Goal: Navigation & Orientation: Find specific page/section

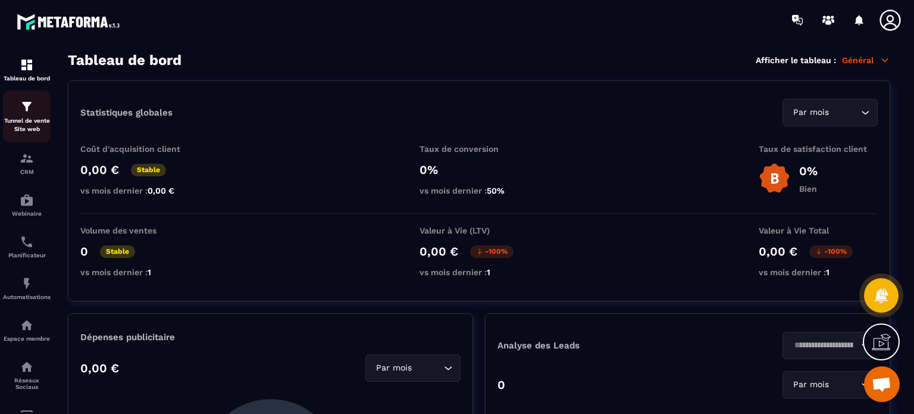
click at [19, 127] on p "Tunnel de vente Site web" at bounding box center [27, 125] width 48 height 17
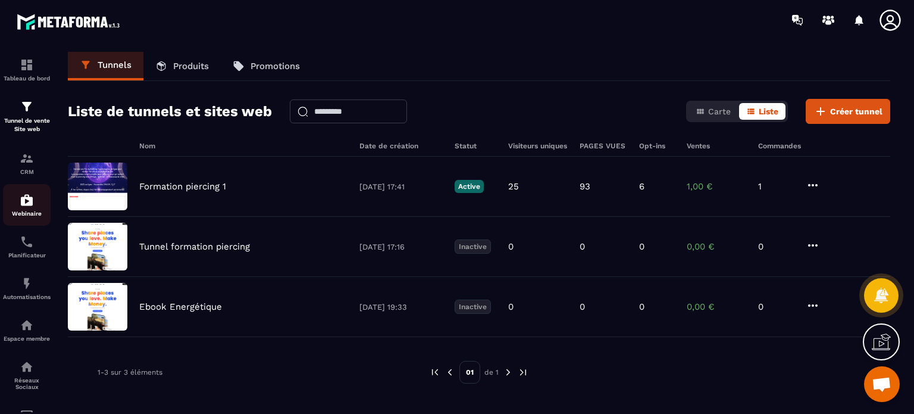
click at [23, 204] on img at bounding box center [27, 200] width 14 height 14
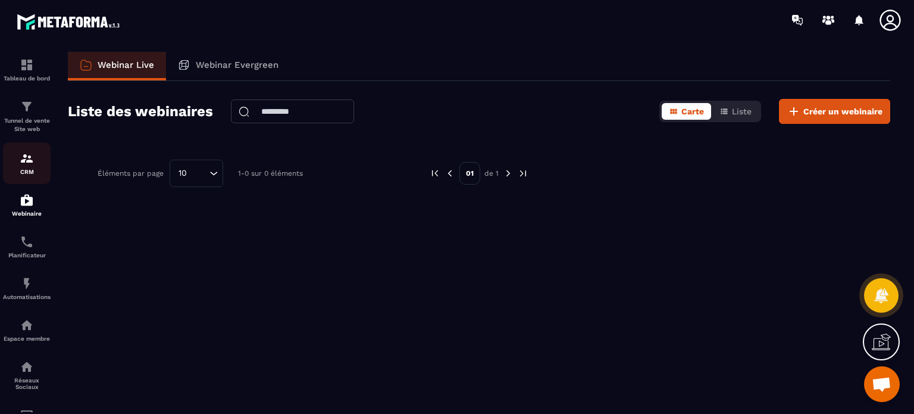
click at [21, 166] on div "CRM" at bounding box center [27, 163] width 48 height 24
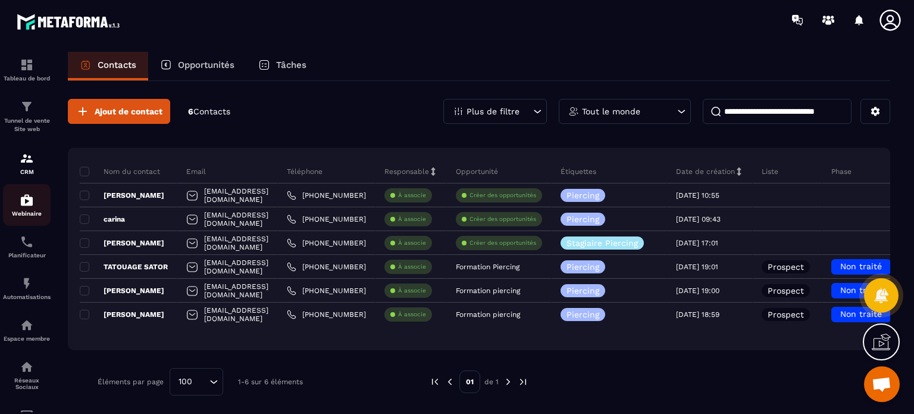
click at [27, 226] on link "Webinaire" at bounding box center [27, 205] width 48 height 42
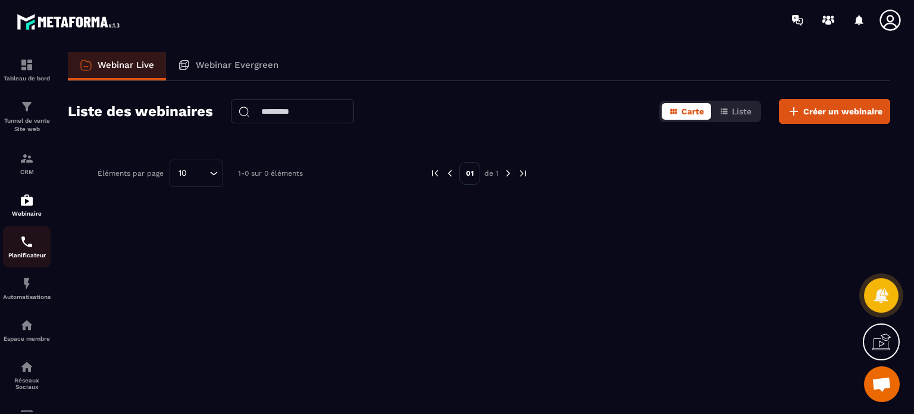
click at [23, 249] on img at bounding box center [27, 241] width 14 height 14
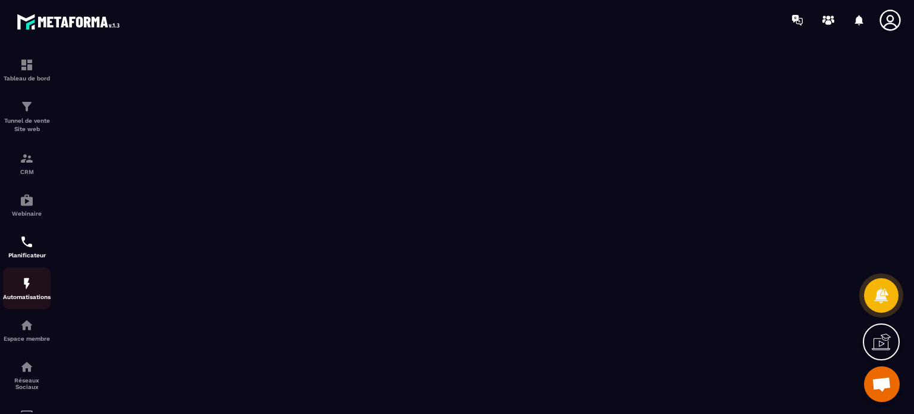
click at [26, 304] on link "Automatisations" at bounding box center [27, 288] width 48 height 42
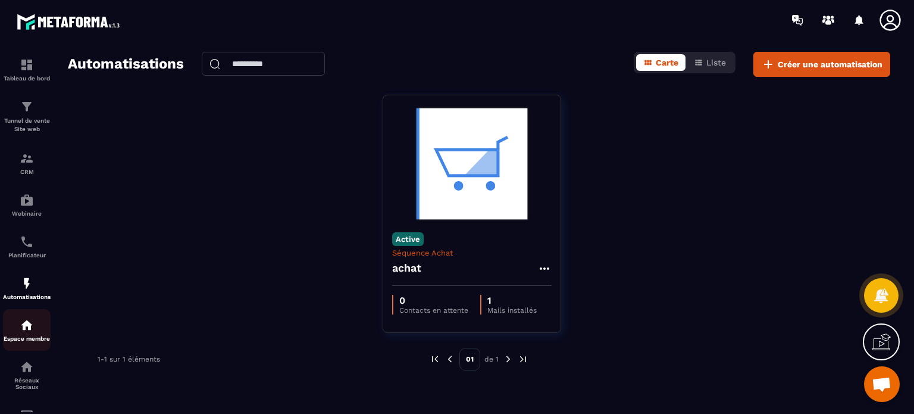
click at [30, 331] on img at bounding box center [27, 325] width 14 height 14
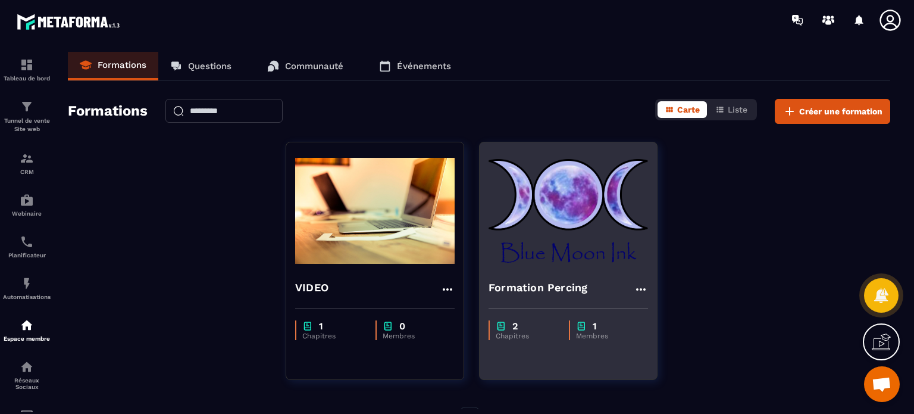
click at [564, 299] on div "2 Chapitres 1 Membres" at bounding box center [568, 324] width 177 height 50
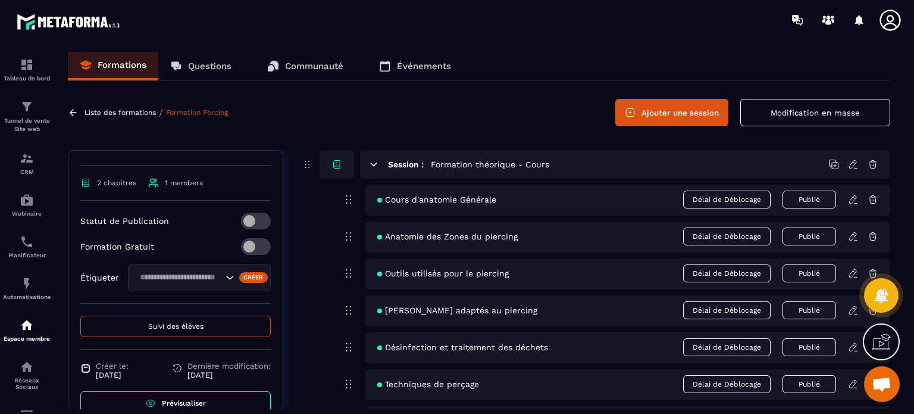
scroll to position [190, 0]
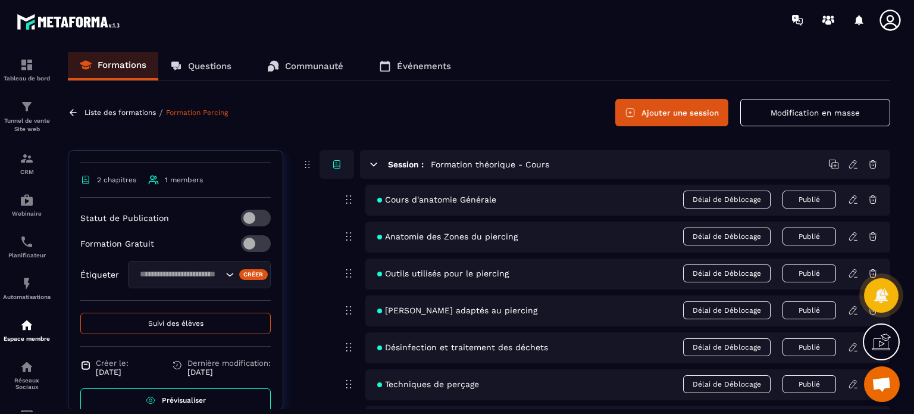
click at [185, 330] on button "Suivi des élèves" at bounding box center [175, 322] width 190 height 21
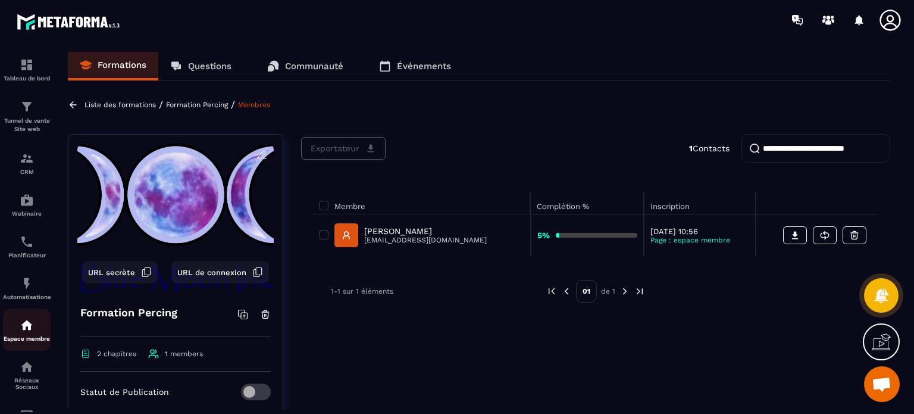
click at [20, 329] on img at bounding box center [27, 325] width 14 height 14
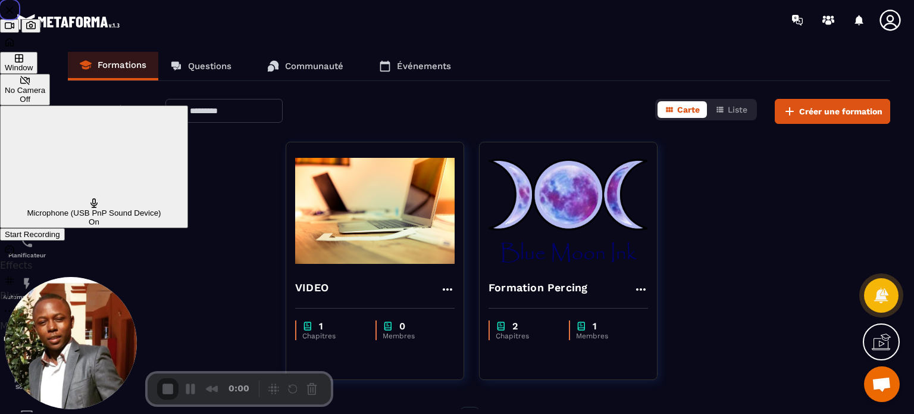
click at [60, 230] on div "Start Recording" at bounding box center [32, 234] width 55 height 9
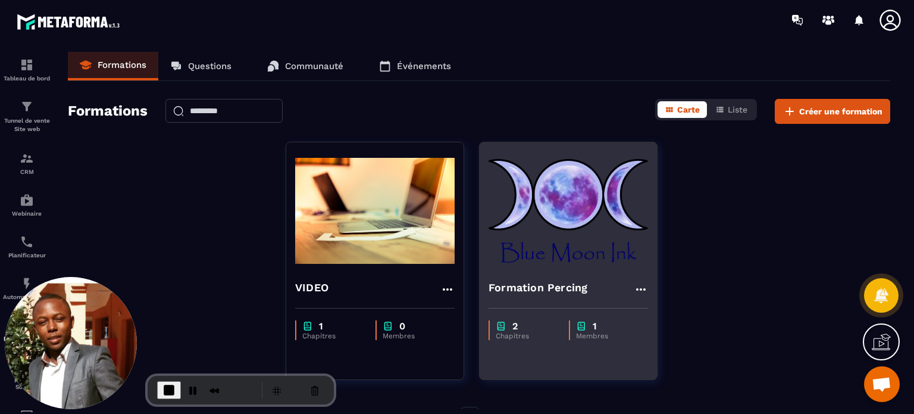
click at [562, 278] on div "Formation Percing" at bounding box center [568, 284] width 177 height 29
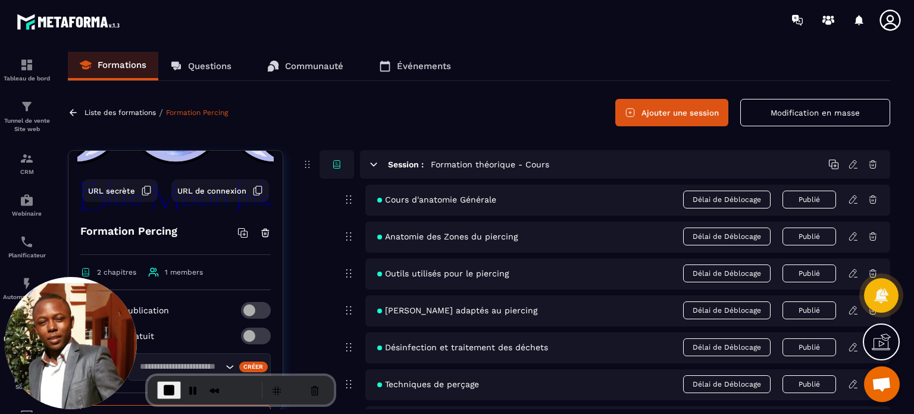
scroll to position [95, 0]
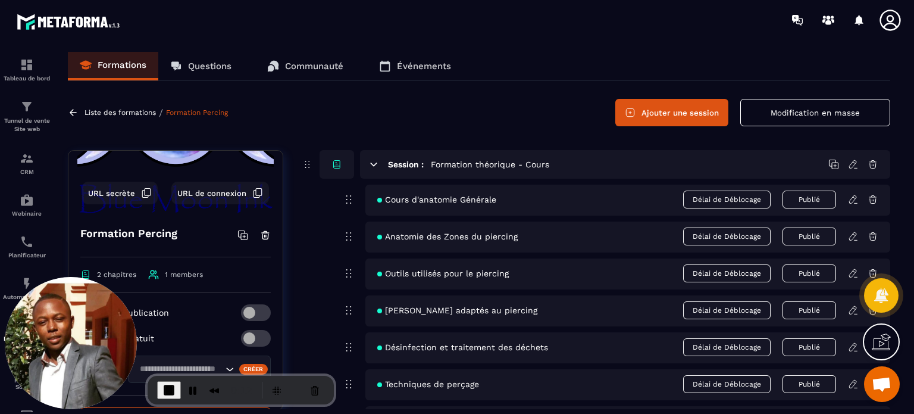
click at [112, 198] on button "URL secrète" at bounding box center [120, 192] width 76 height 23
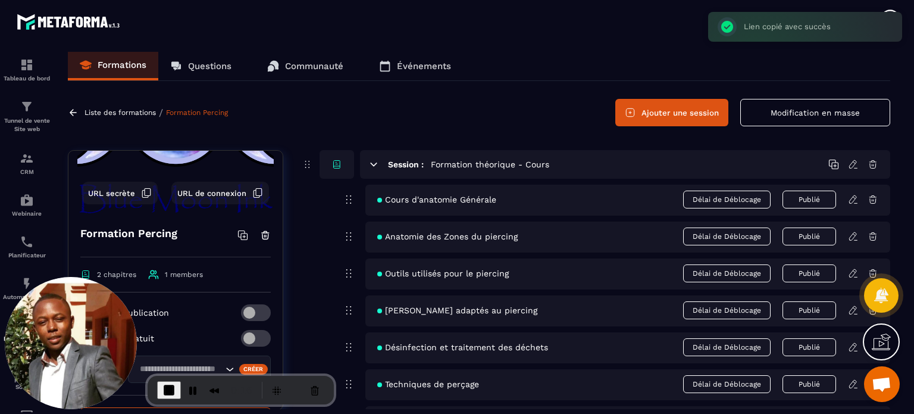
click at [243, 339] on span at bounding box center [256, 338] width 30 height 17
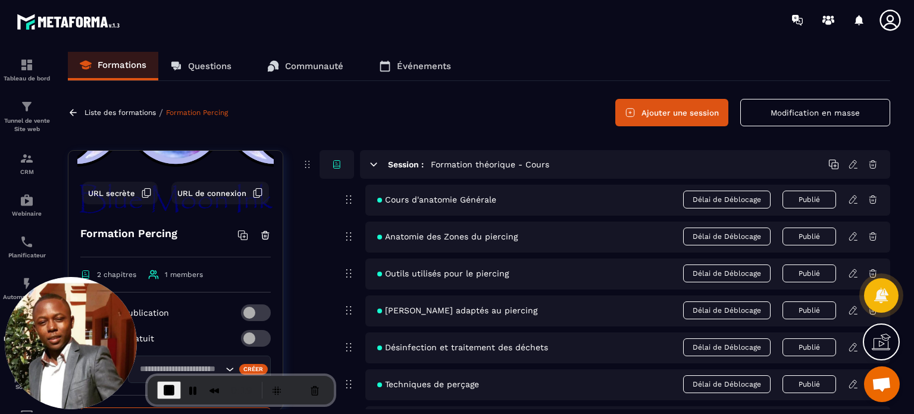
click at [891, 16] on icon at bounding box center [890, 20] width 21 height 21
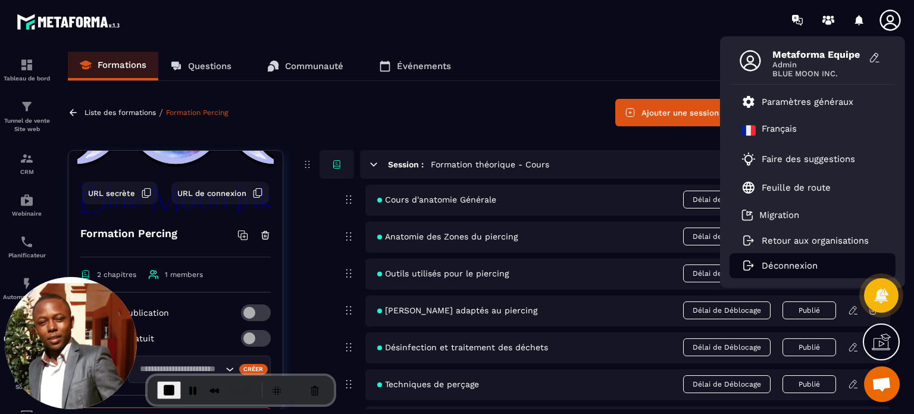
click at [786, 262] on p "Déconnexion" at bounding box center [790, 265] width 56 height 11
